Goal: Task Accomplishment & Management: Complete application form

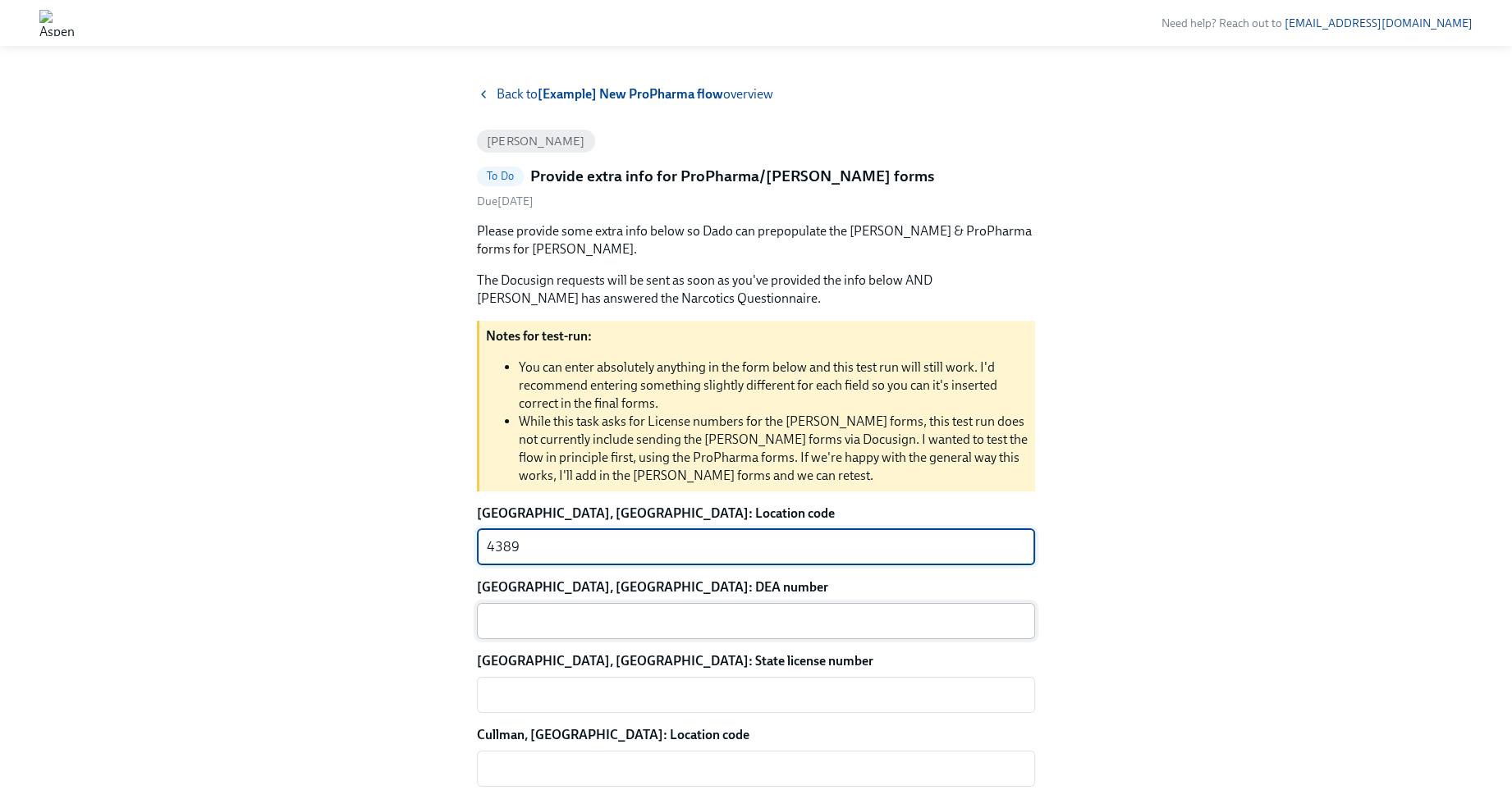
type textarea "4389"
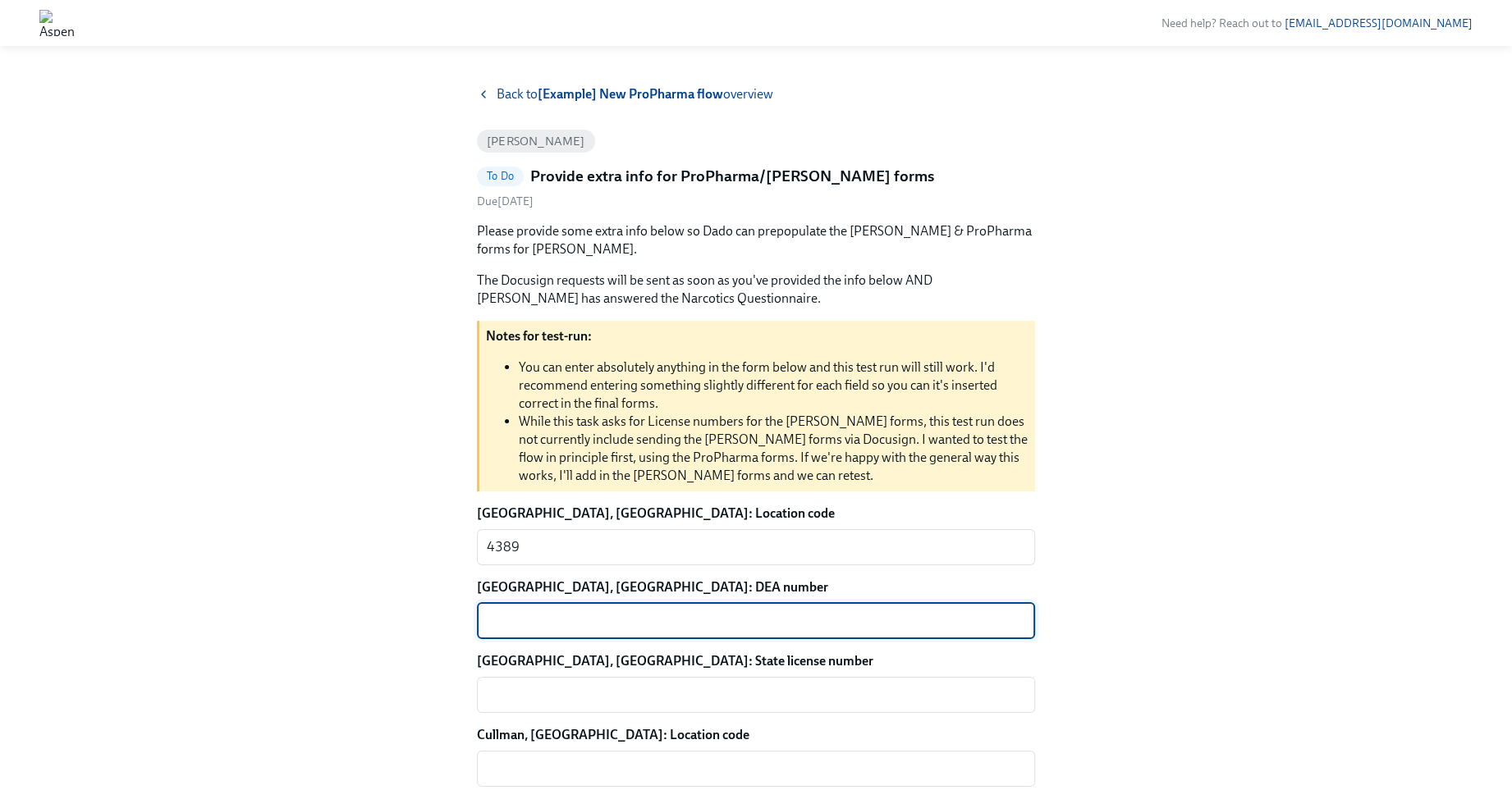
click at [571, 622] on textarea "[GEOGRAPHIC_DATA], [GEOGRAPHIC_DATA]: DEA number" at bounding box center [755, 622] width 538 height 19
type textarea "A"
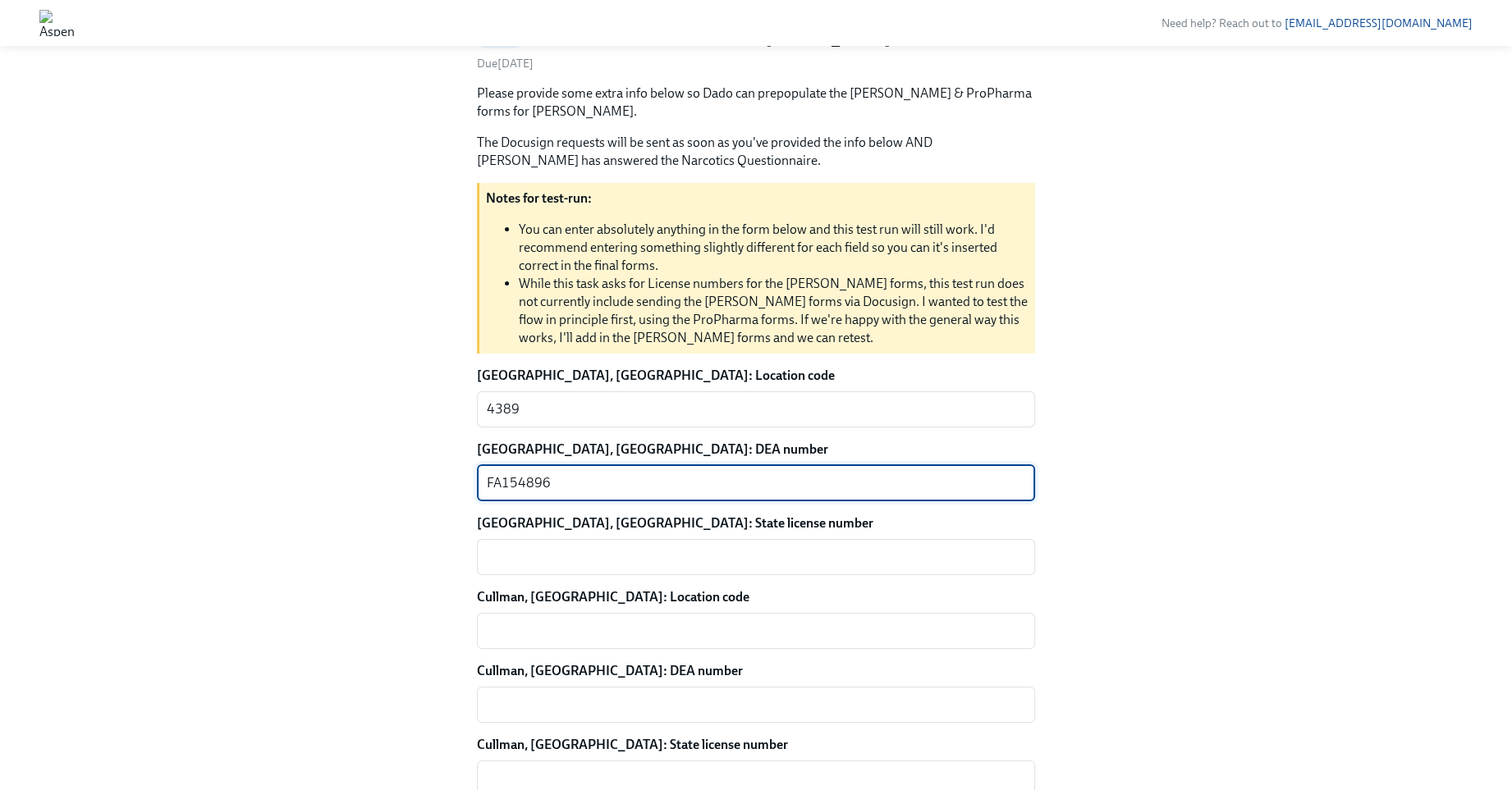
scroll to position [164, 0]
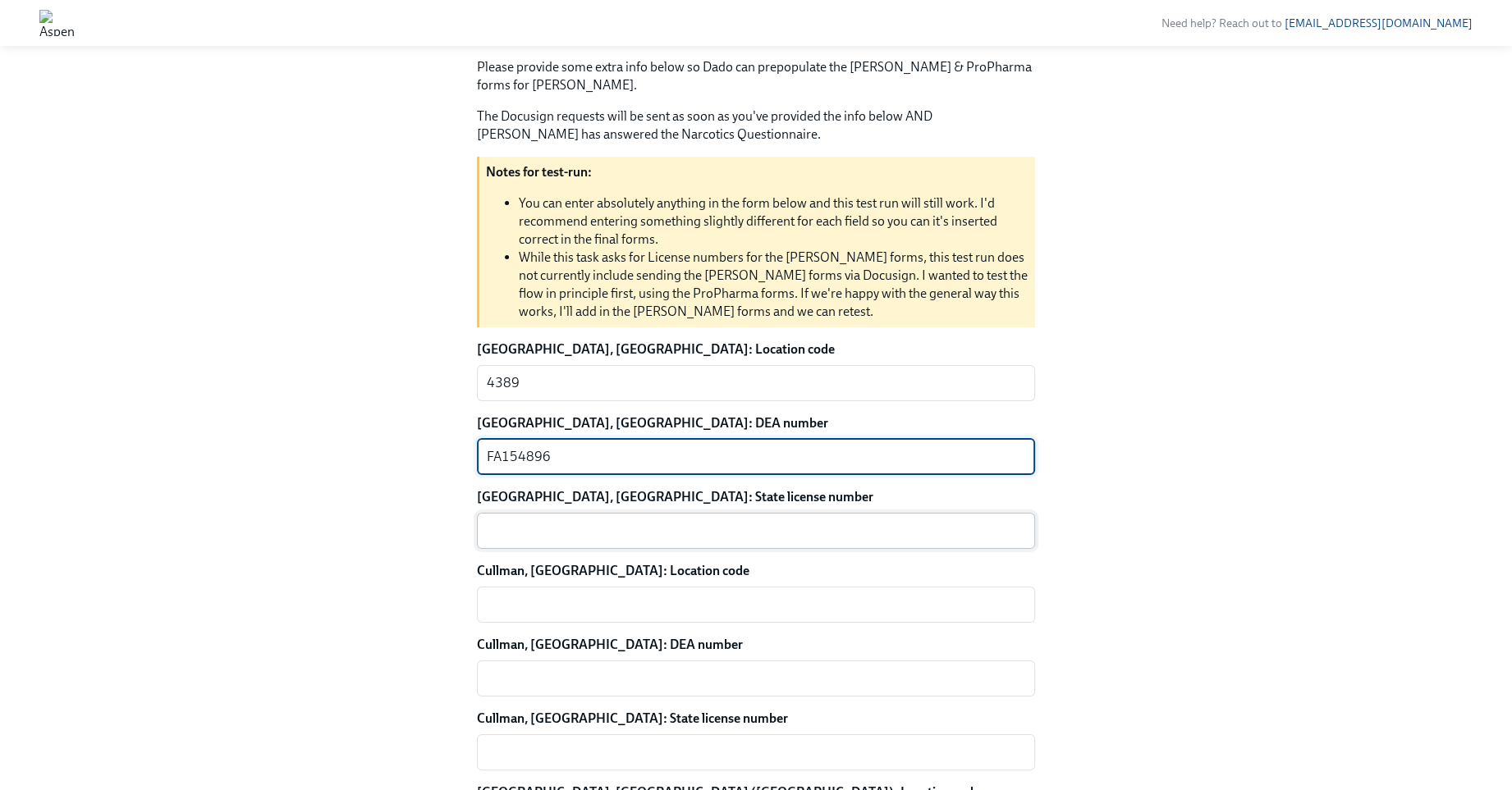
type textarea "FA154896"
click at [500, 526] on textarea "[GEOGRAPHIC_DATA], [GEOGRAPHIC_DATA]: State license number" at bounding box center [755, 531] width 538 height 19
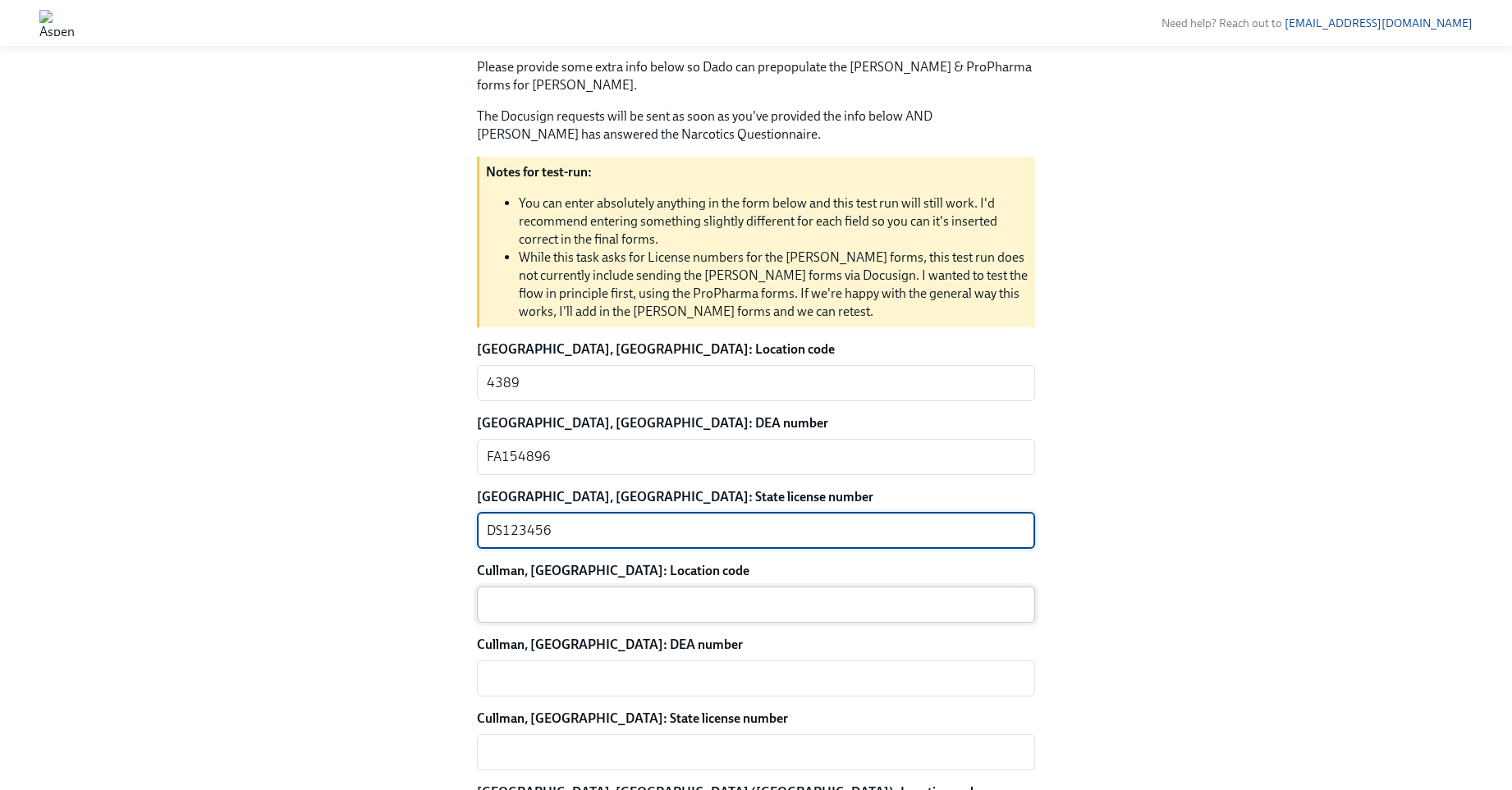
type textarea "DS123456"
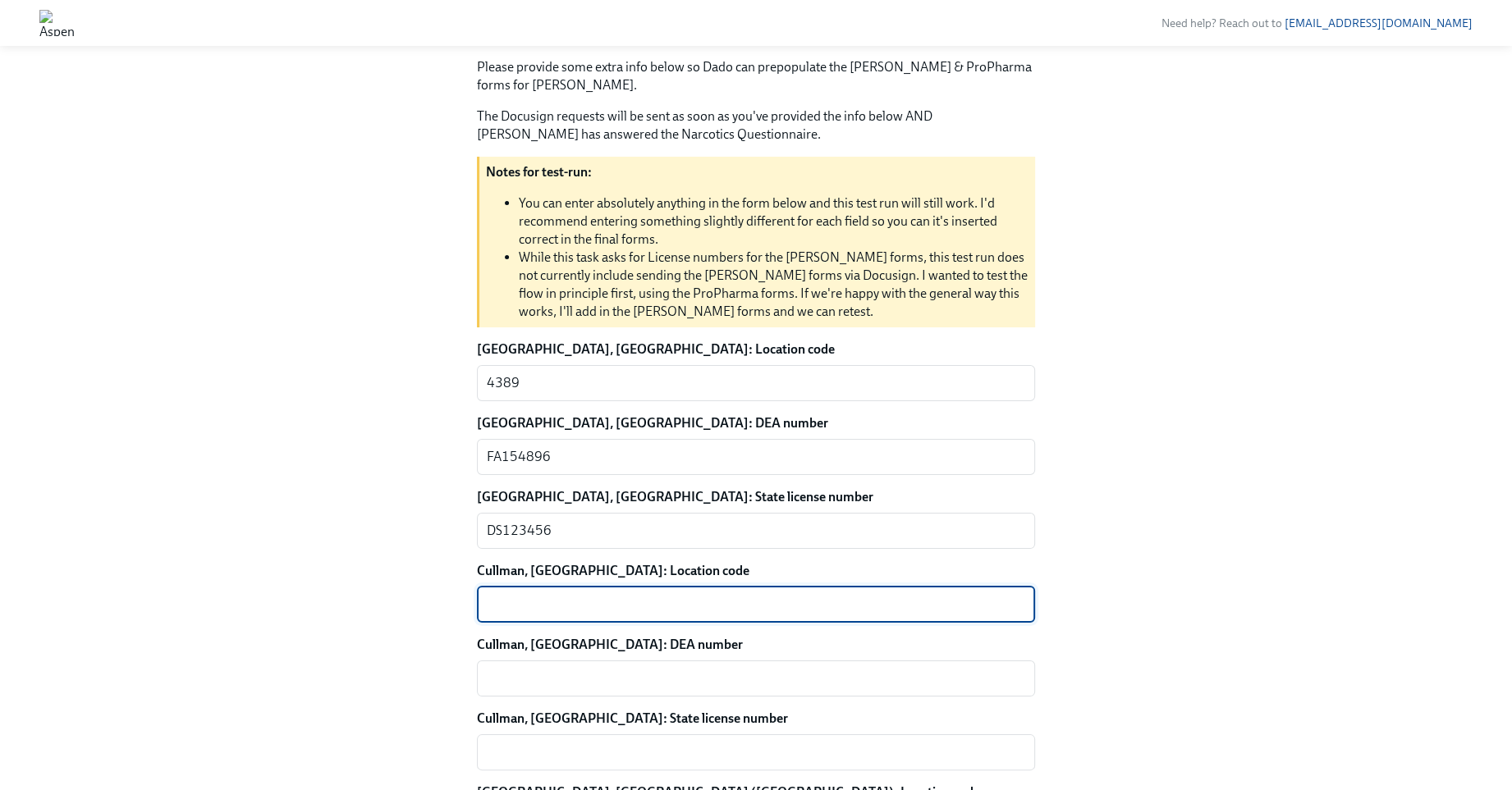
click at [502, 603] on textarea "Cullman, [GEOGRAPHIC_DATA]: Location code" at bounding box center [755, 605] width 538 height 19
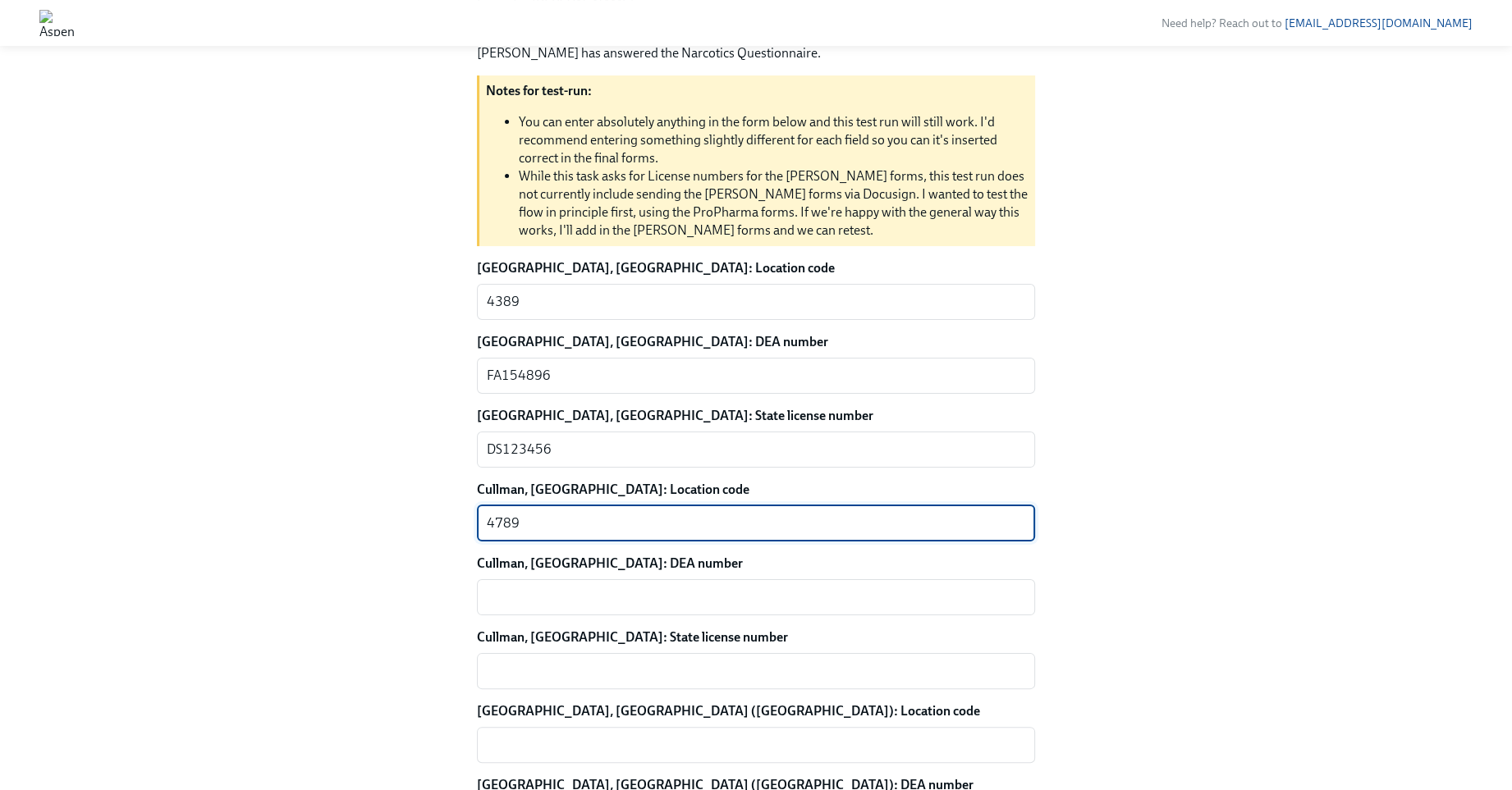
scroll to position [246, 0]
type textarea "4789"
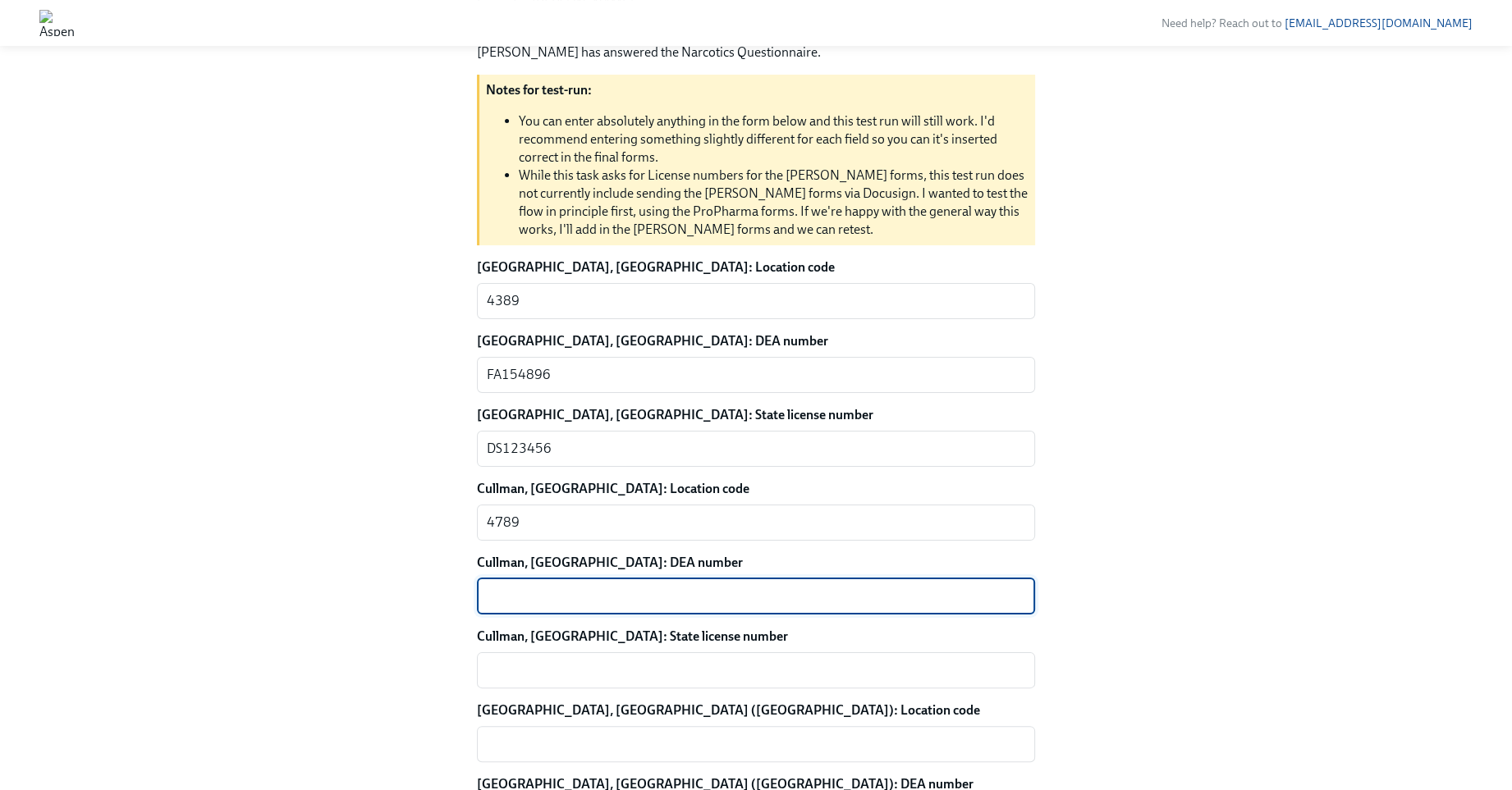
click at [497, 592] on textarea "Cullman, [GEOGRAPHIC_DATA]: DEA number" at bounding box center [755, 596] width 538 height 19
type textarea "FS789548"
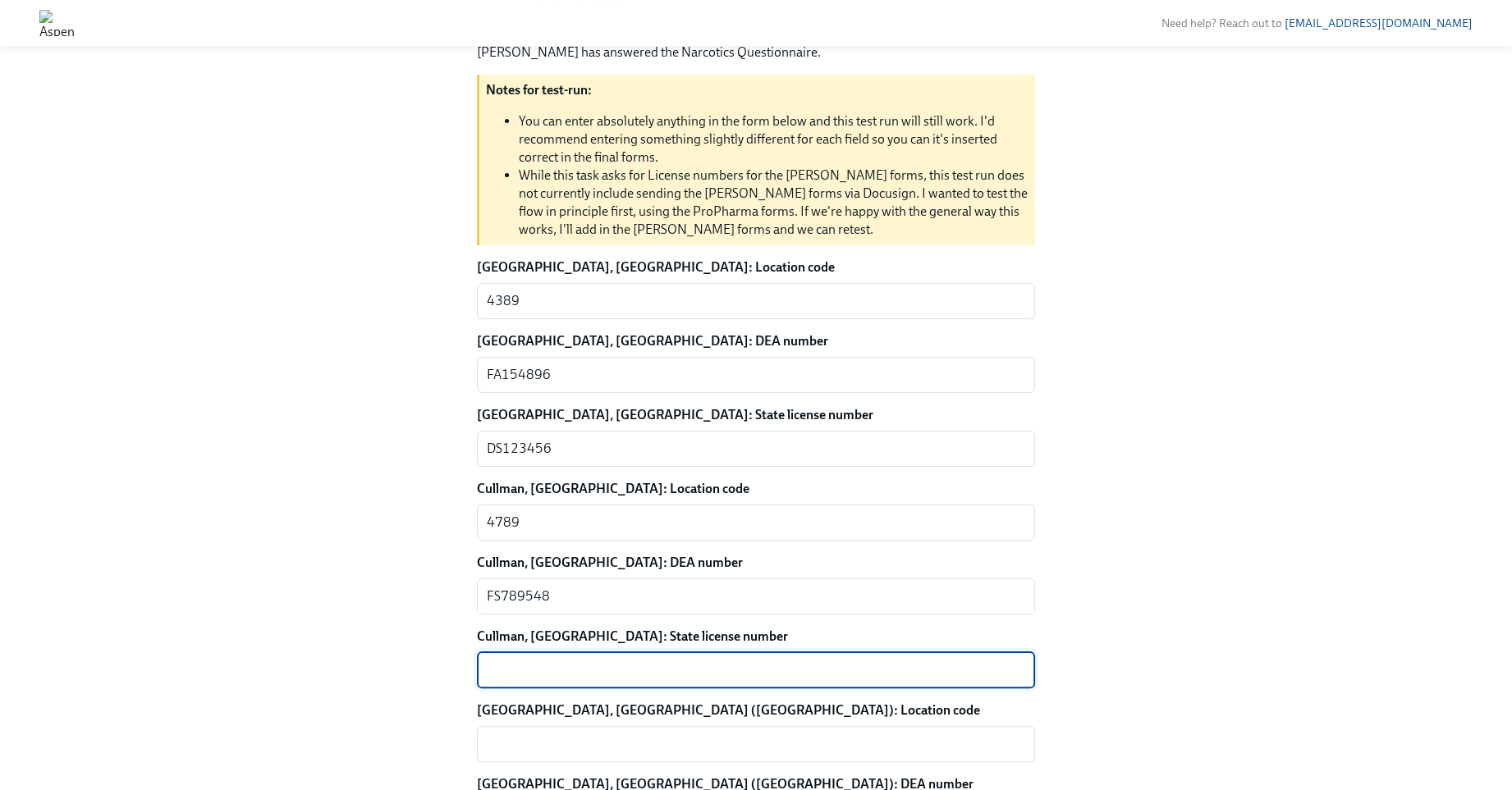
click at [522, 665] on textarea "Cullman, [GEOGRAPHIC_DATA]: State license number" at bounding box center [755, 670] width 538 height 19
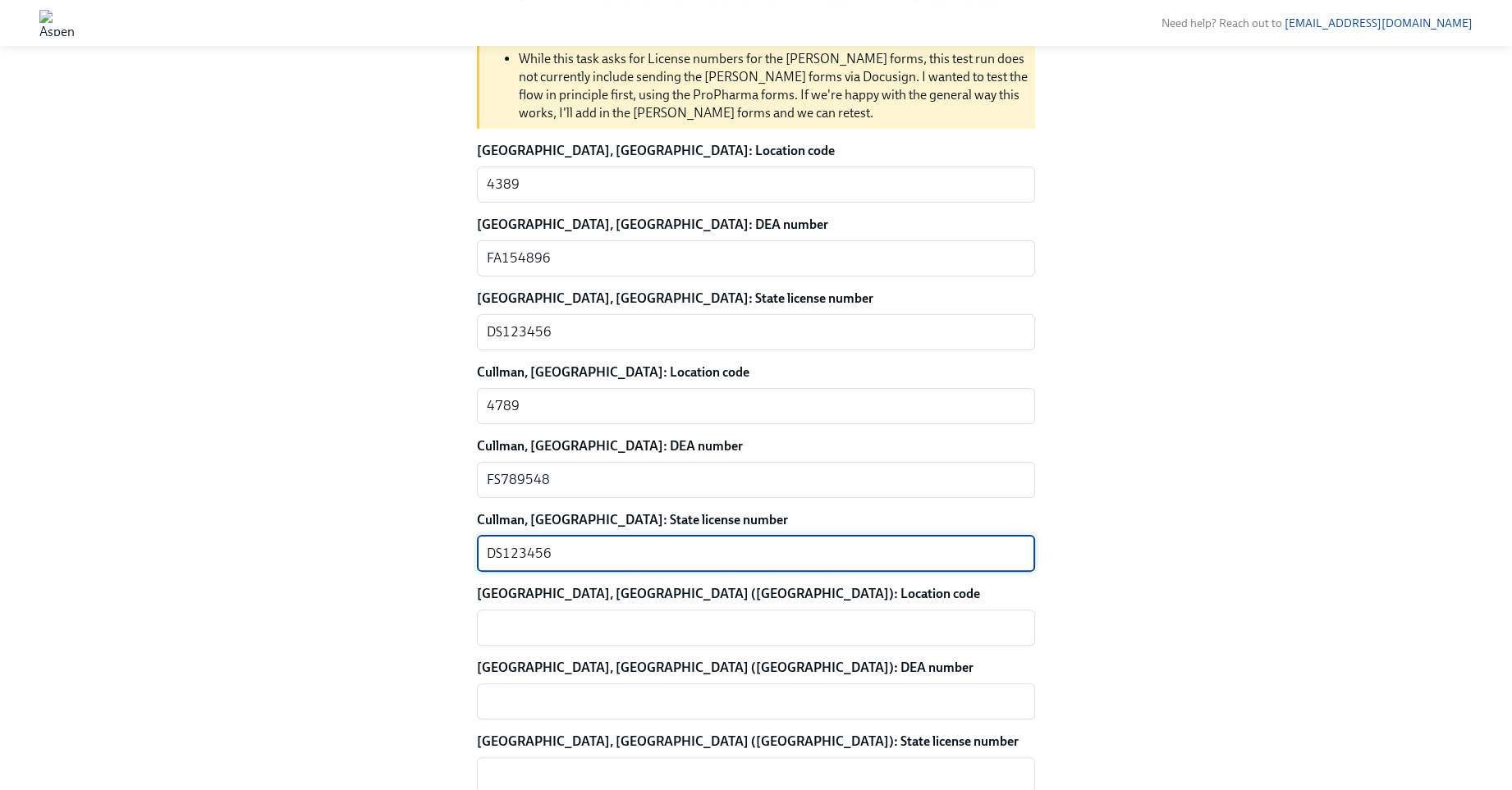
scroll to position [490, 0]
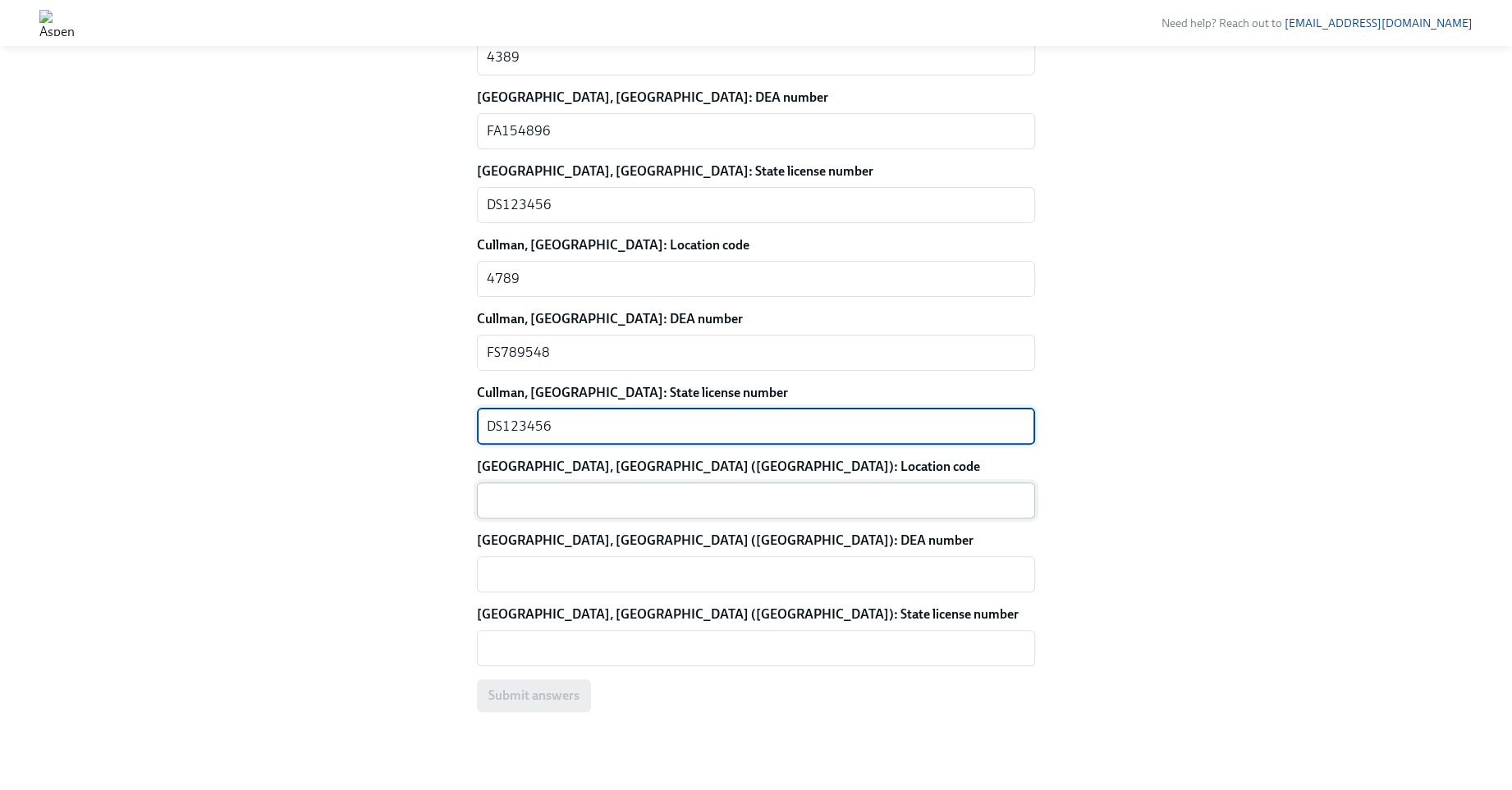
type textarea "DS123456"
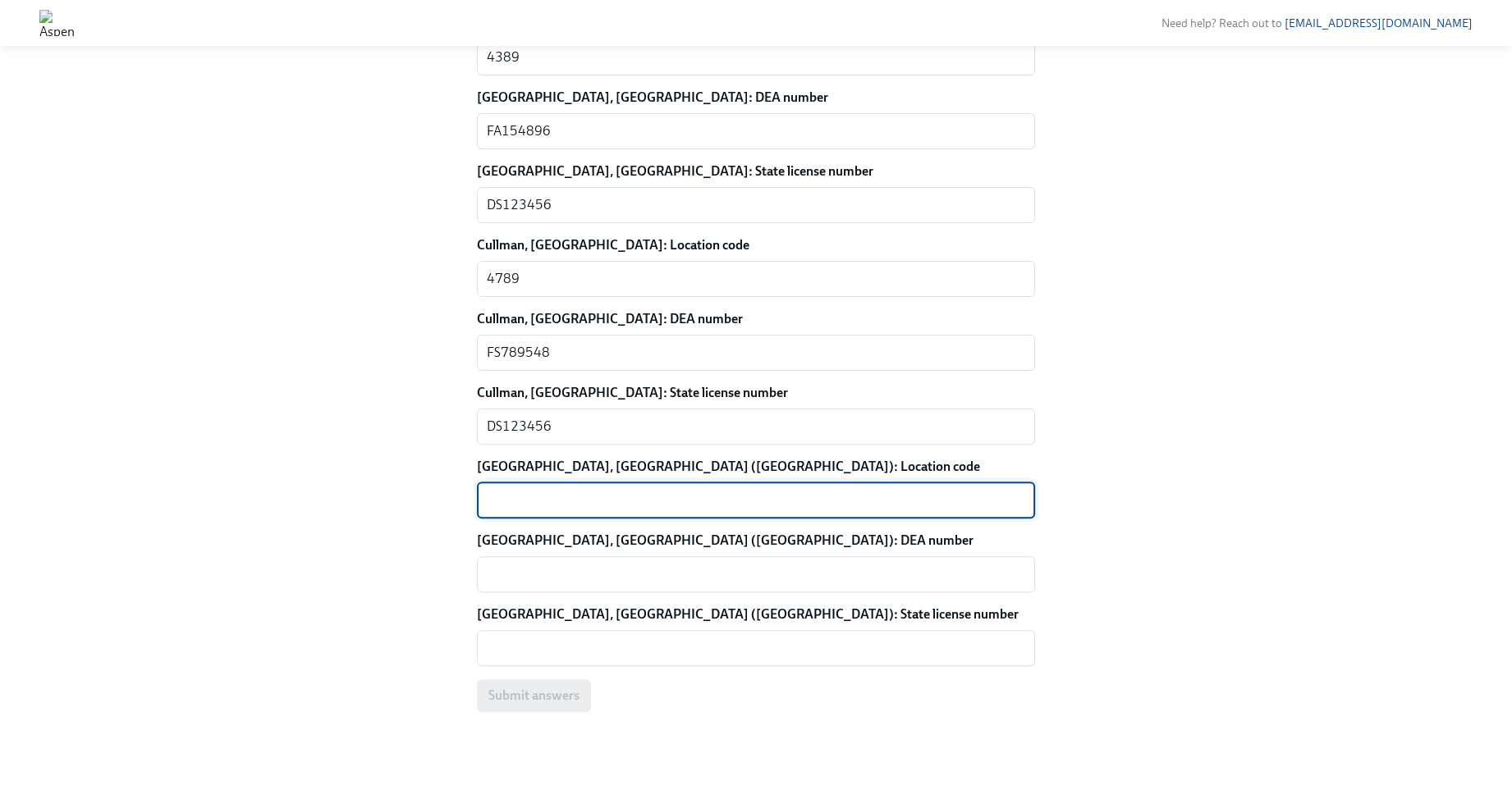
click at [498, 493] on textarea "[GEOGRAPHIC_DATA], [GEOGRAPHIC_DATA] ([GEOGRAPHIC_DATA]): Location code" at bounding box center [755, 501] width 538 height 19
type textarea "8965"
click at [505, 574] on textarea "[GEOGRAPHIC_DATA], [GEOGRAPHIC_DATA] ([GEOGRAPHIC_DATA]): DEA number" at bounding box center [755, 574] width 538 height 19
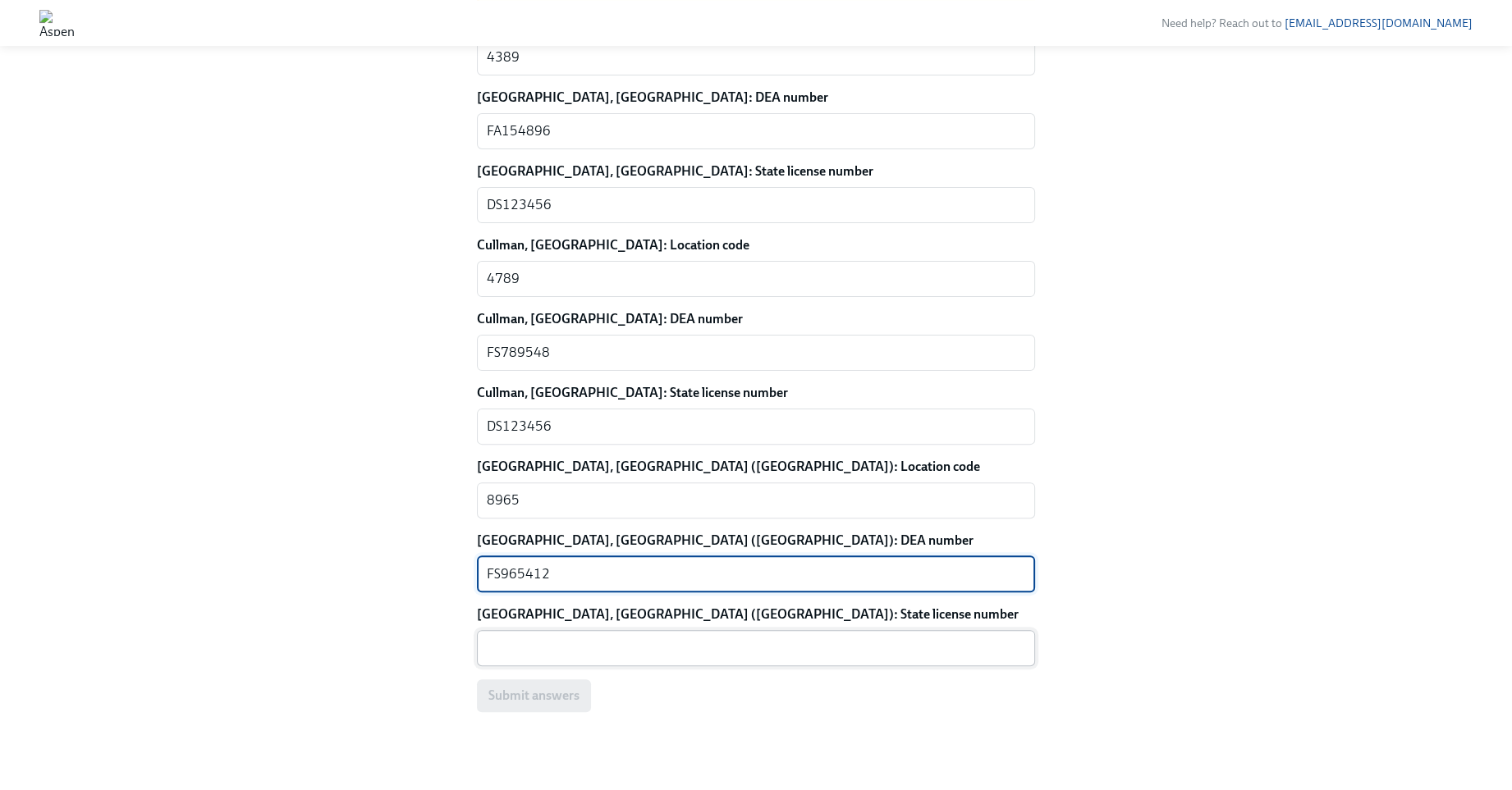
type textarea "FS965412"
click at [513, 645] on textarea "[GEOGRAPHIC_DATA], [GEOGRAPHIC_DATA] ([GEOGRAPHIC_DATA]): State license number" at bounding box center [755, 648] width 538 height 19
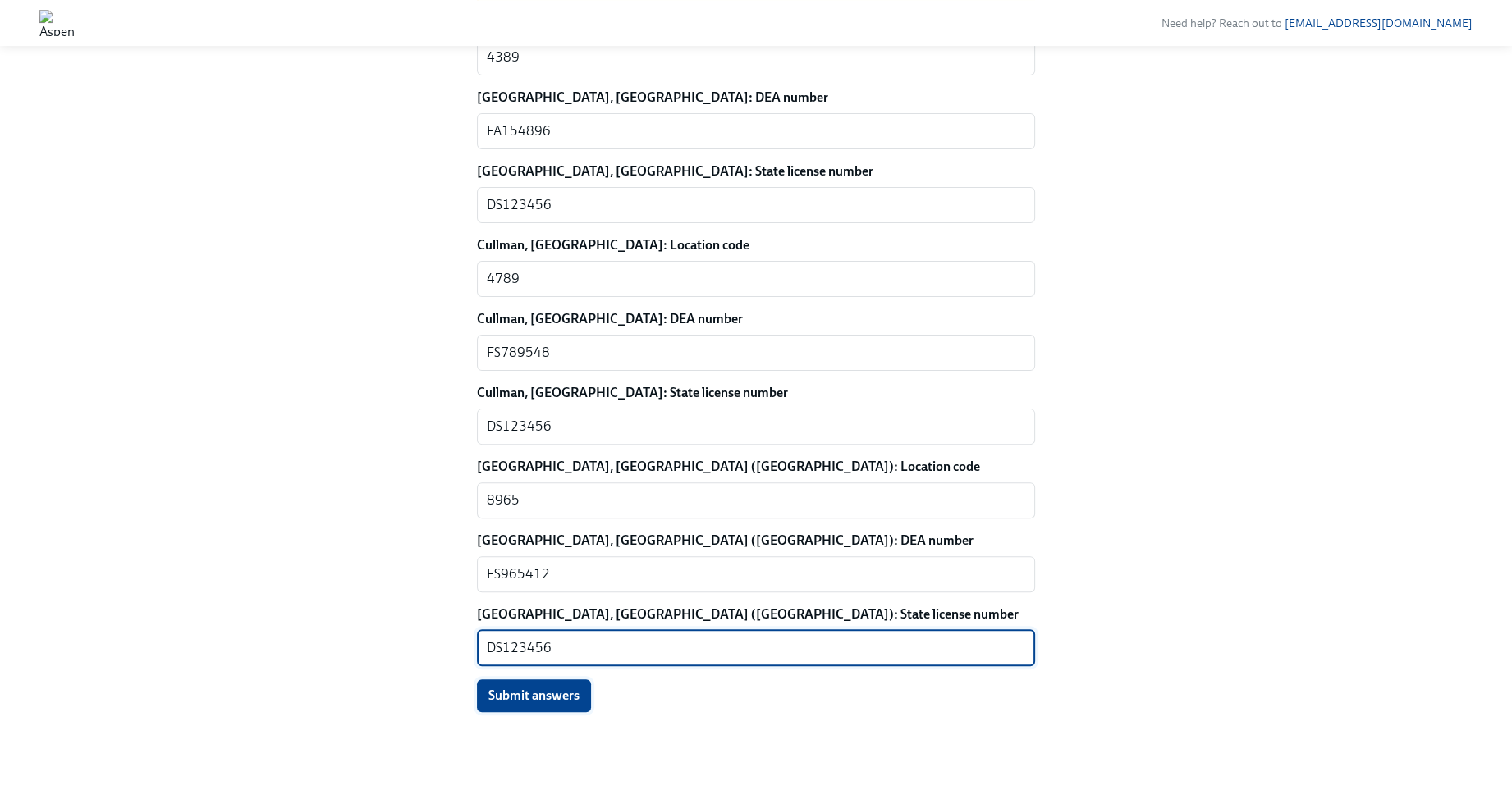
type textarea "DS123456"
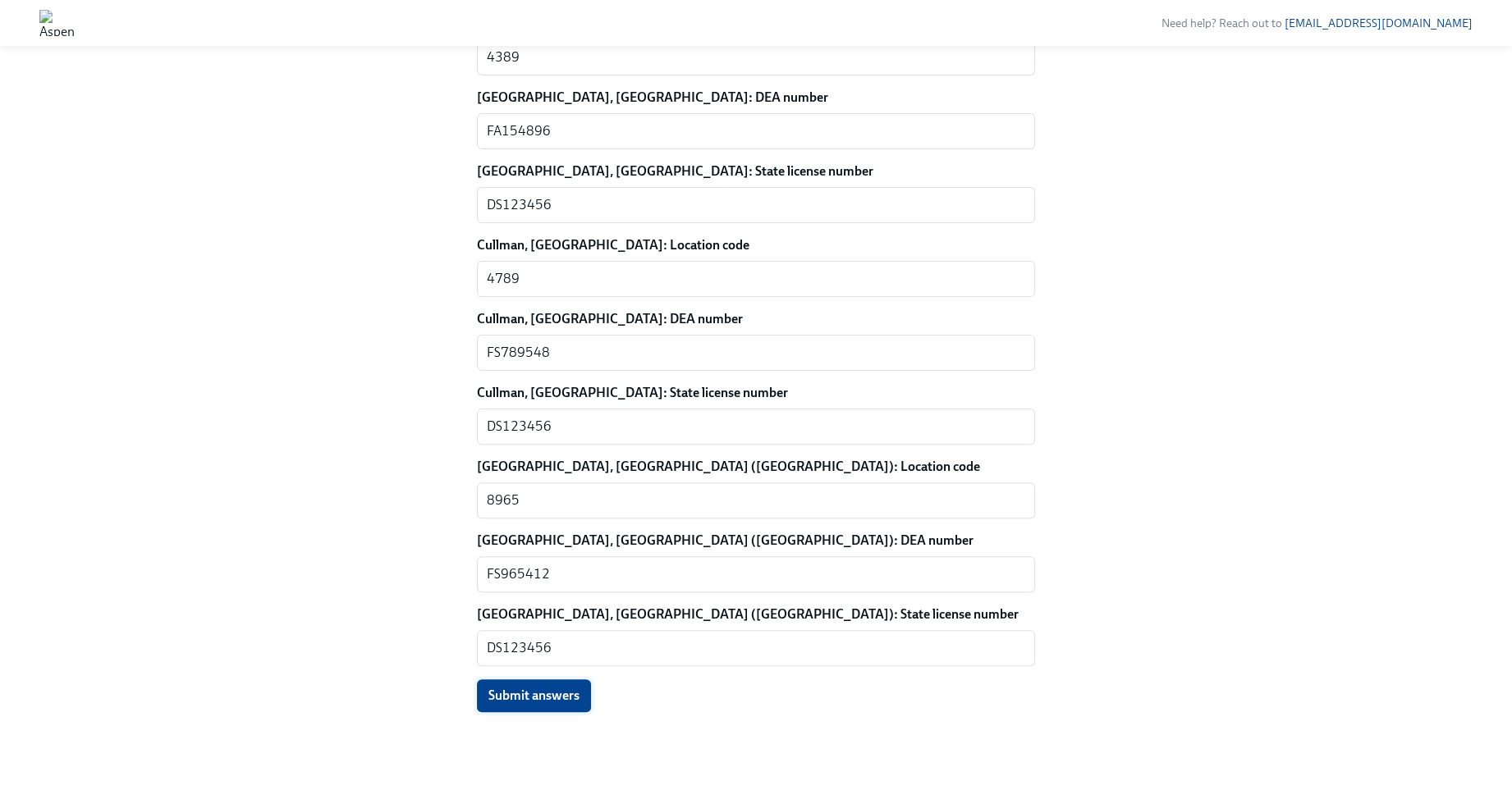
click at [522, 700] on span "Submit answers" at bounding box center [534, 696] width 91 height 17
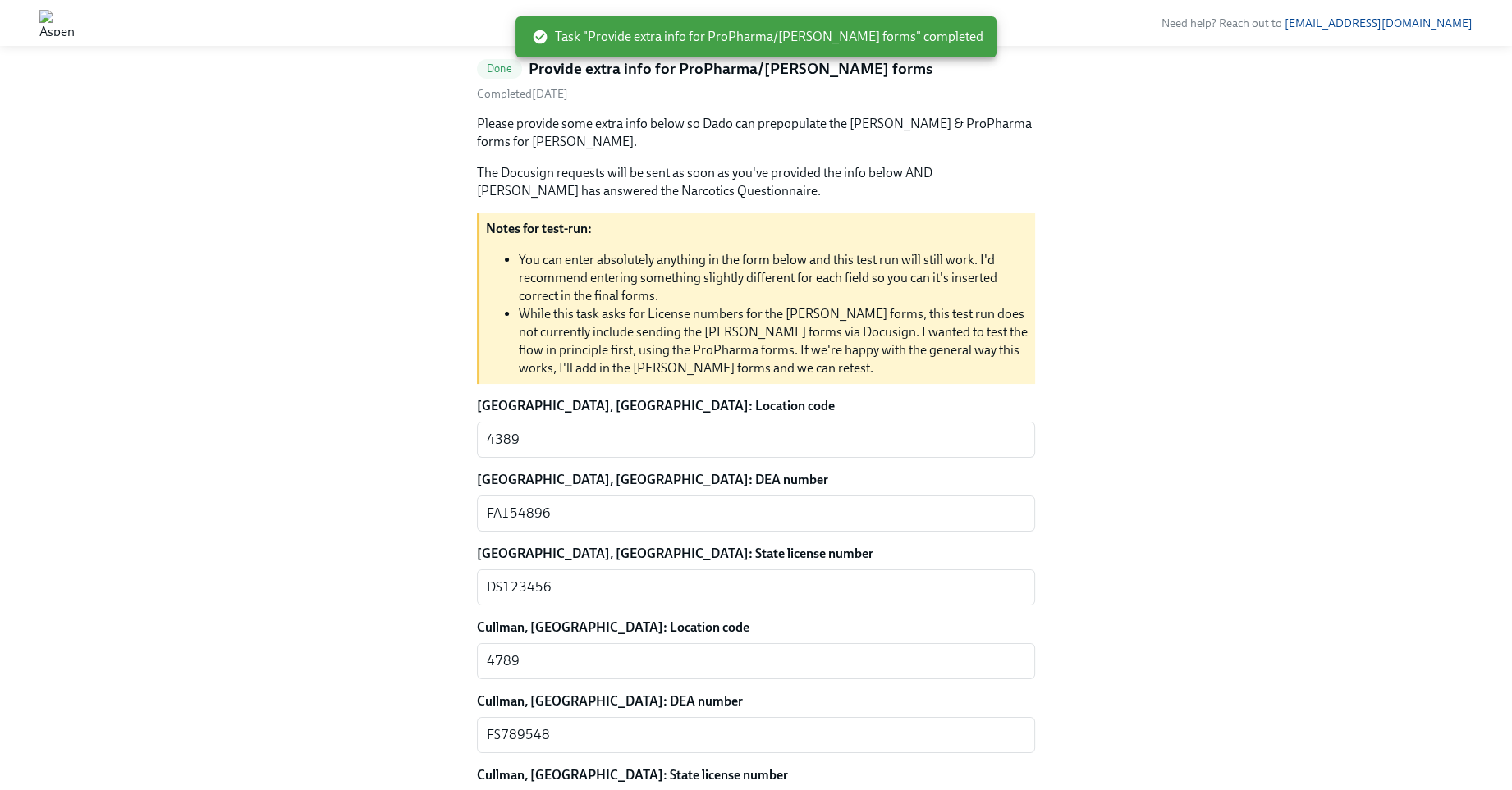
scroll to position [0, 0]
